Goal: Information Seeking & Learning: Learn about a topic

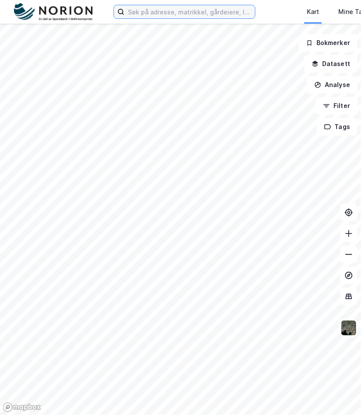
click at [155, 16] on input at bounding box center [190, 11] width 131 height 13
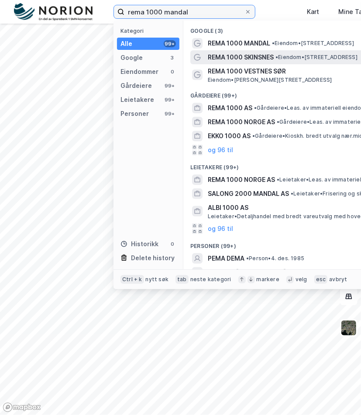
type input "rema 1000 mandal"
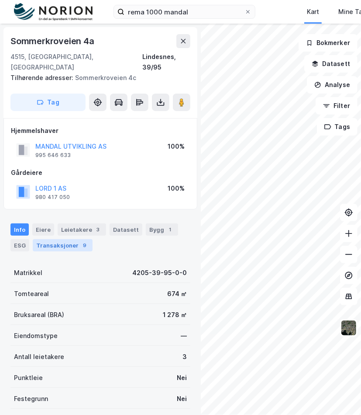
click at [83, 241] on div "9" at bounding box center [84, 245] width 9 height 9
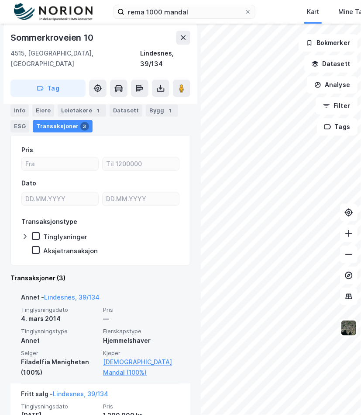
scroll to position [119, 0]
